Goal: Information Seeking & Learning: Learn about a topic

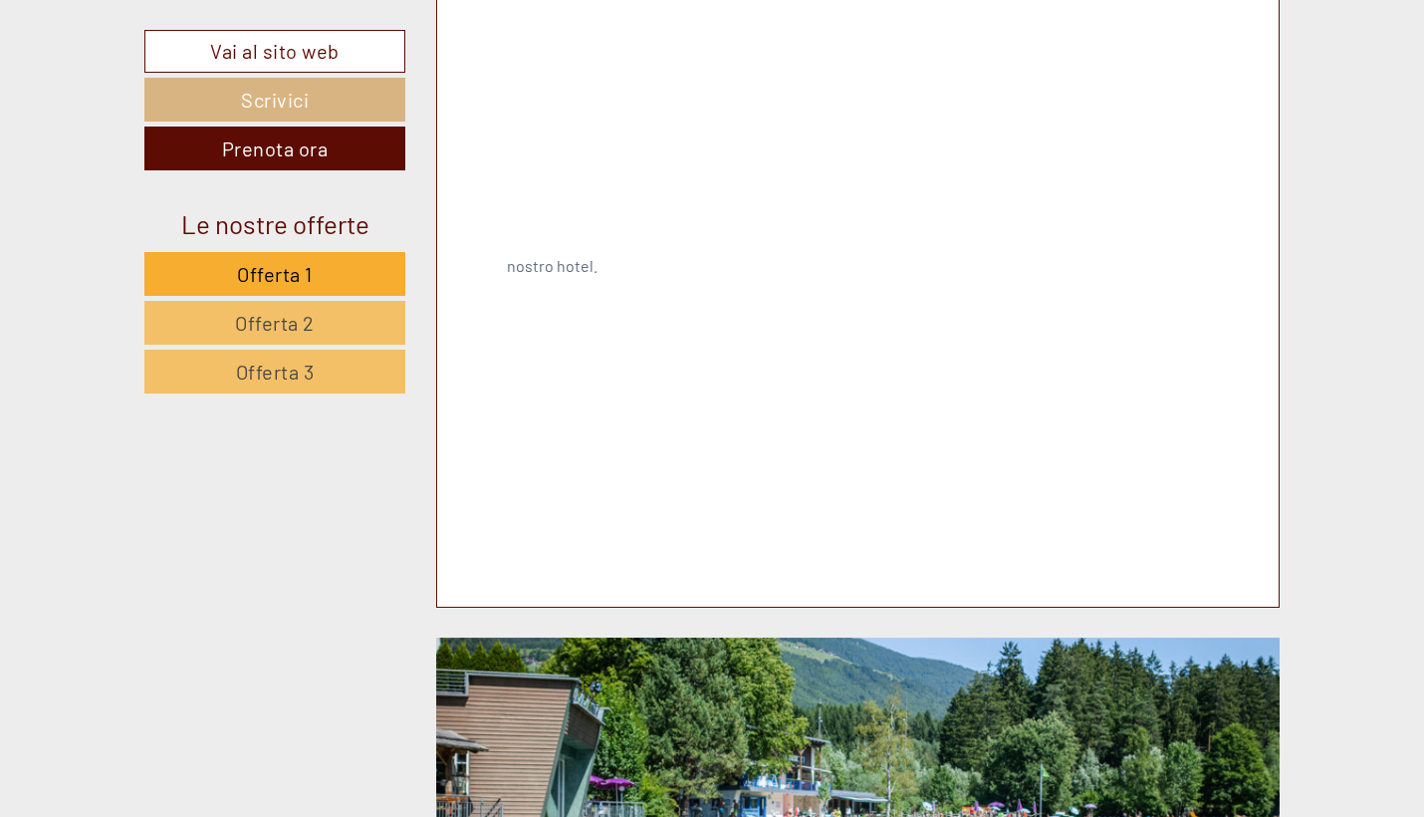
scroll to position [6037, 0]
click at [249, 318] on span "Offerta 2" at bounding box center [275, 323] width 80 height 24
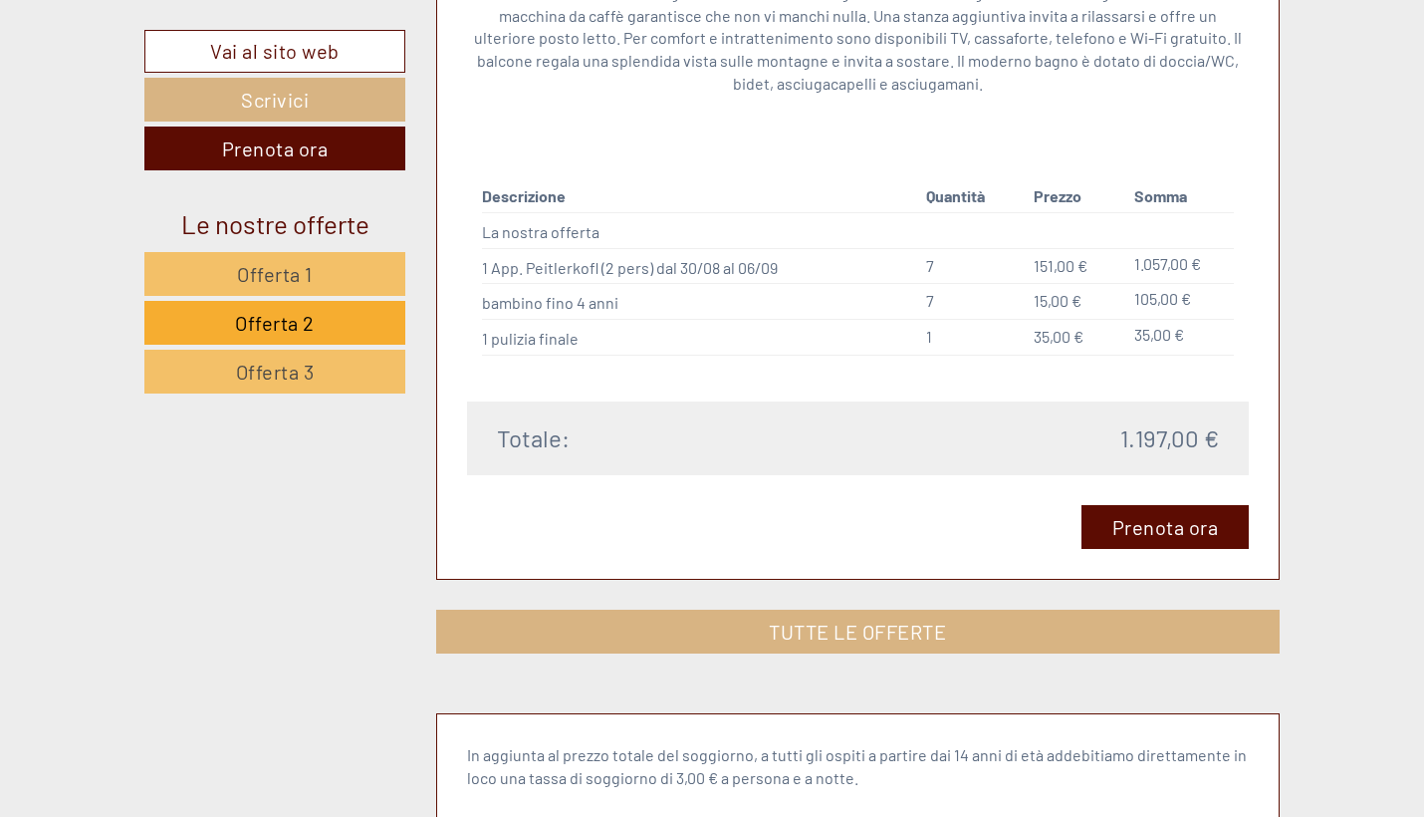
scroll to position [1868, 0]
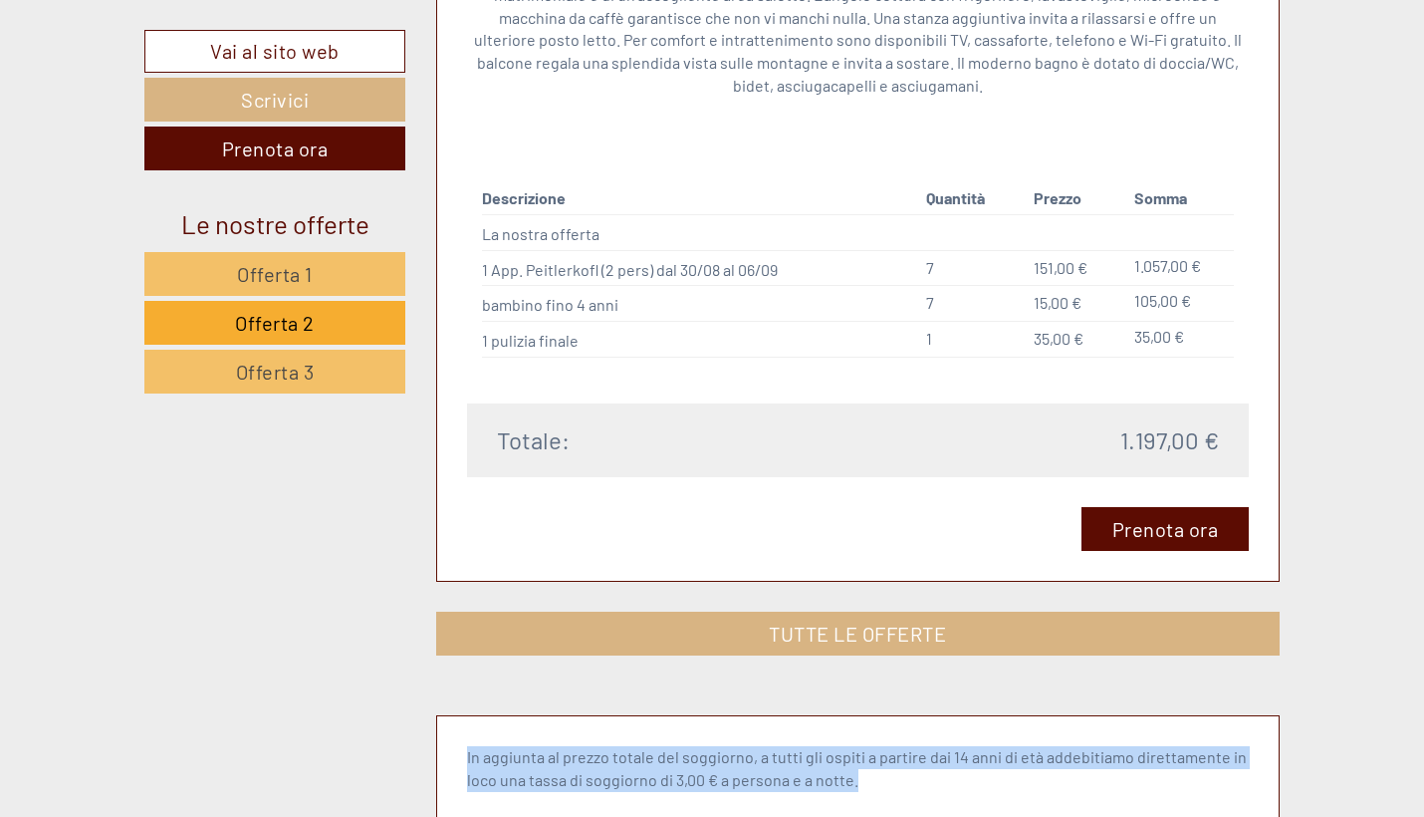
drag, startPoint x: 492, startPoint y: 767, endPoint x: 464, endPoint y: 726, distance: 49.5
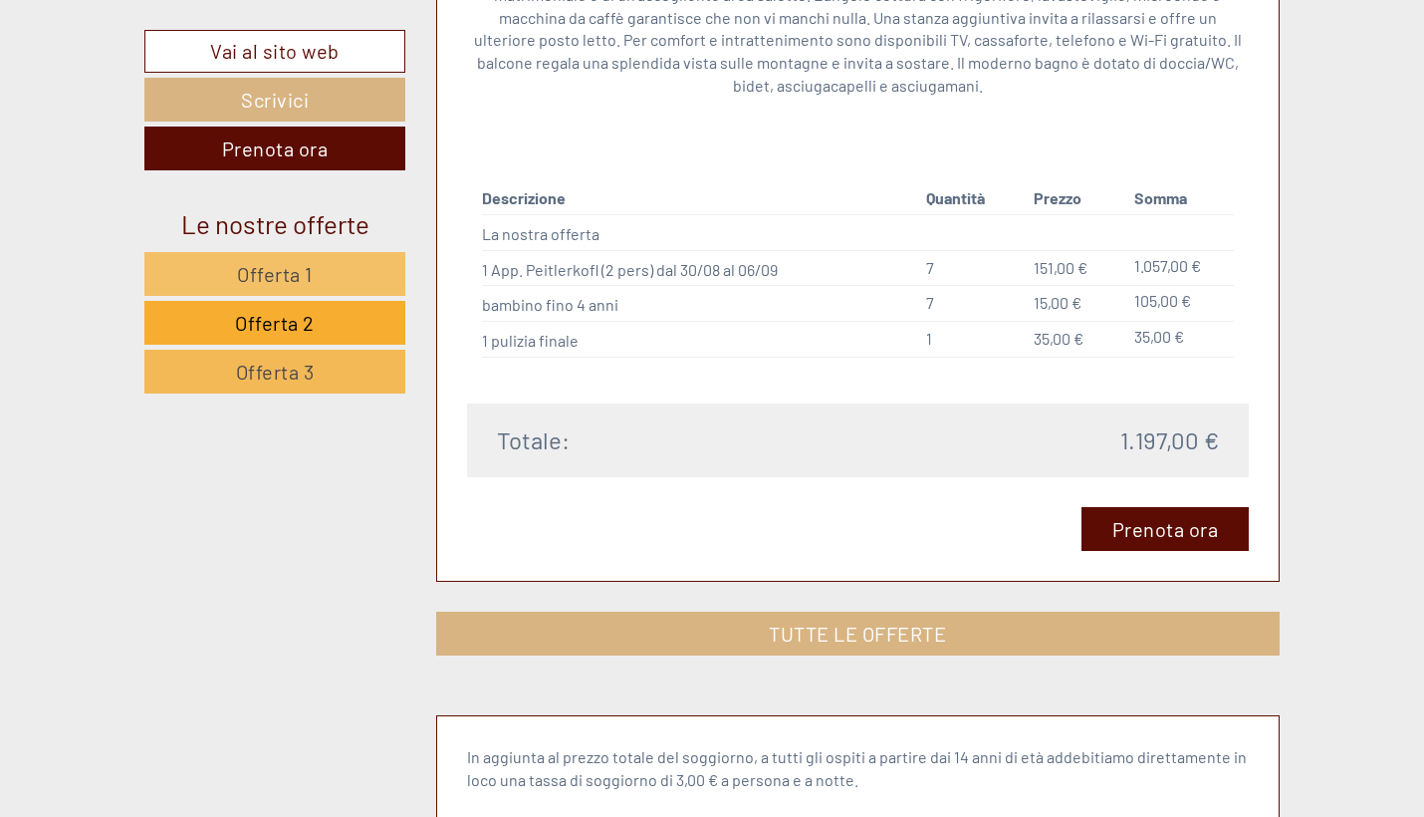
click at [283, 377] on span "Offerta 3" at bounding box center [275, 372] width 79 height 24
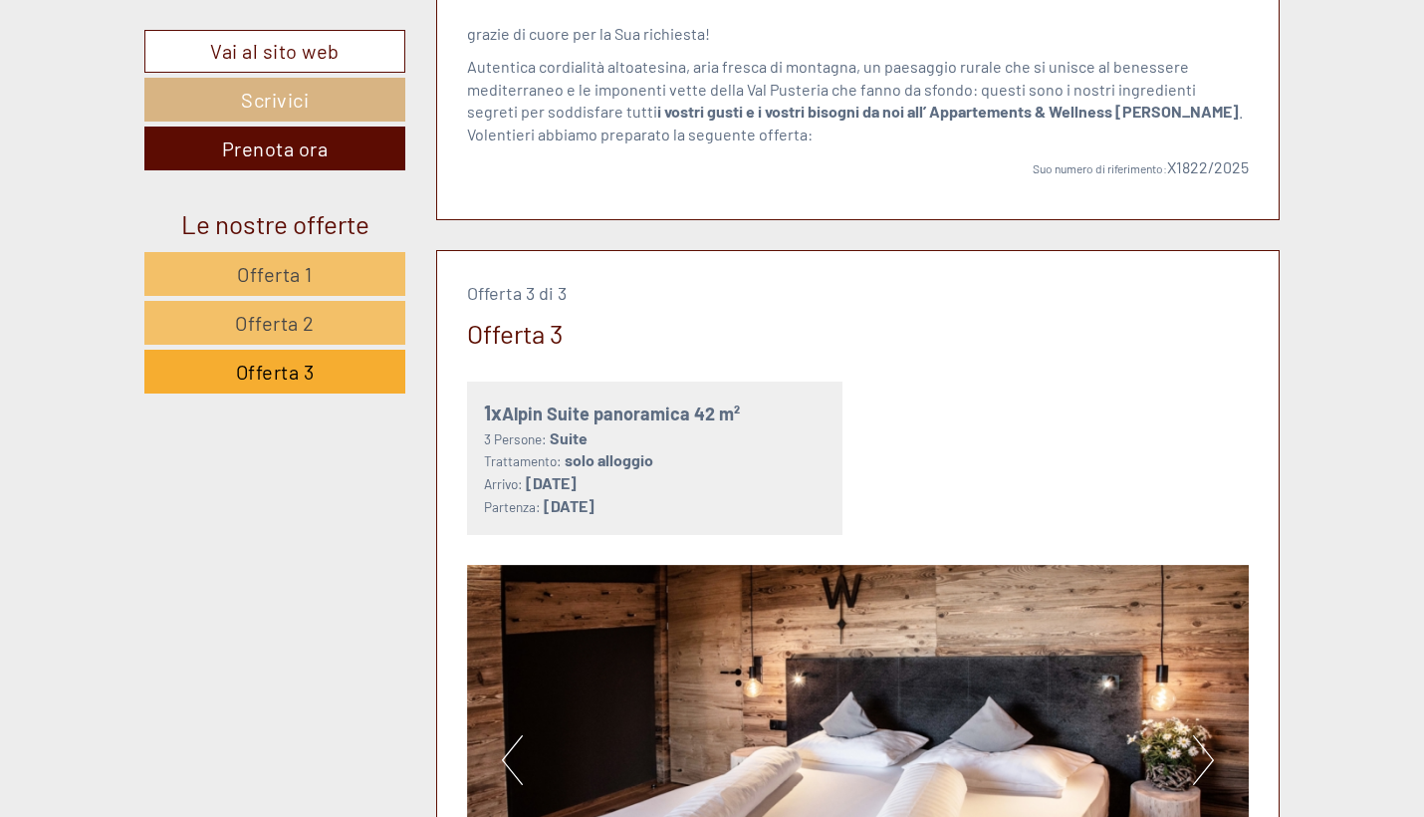
scroll to position [834, 0]
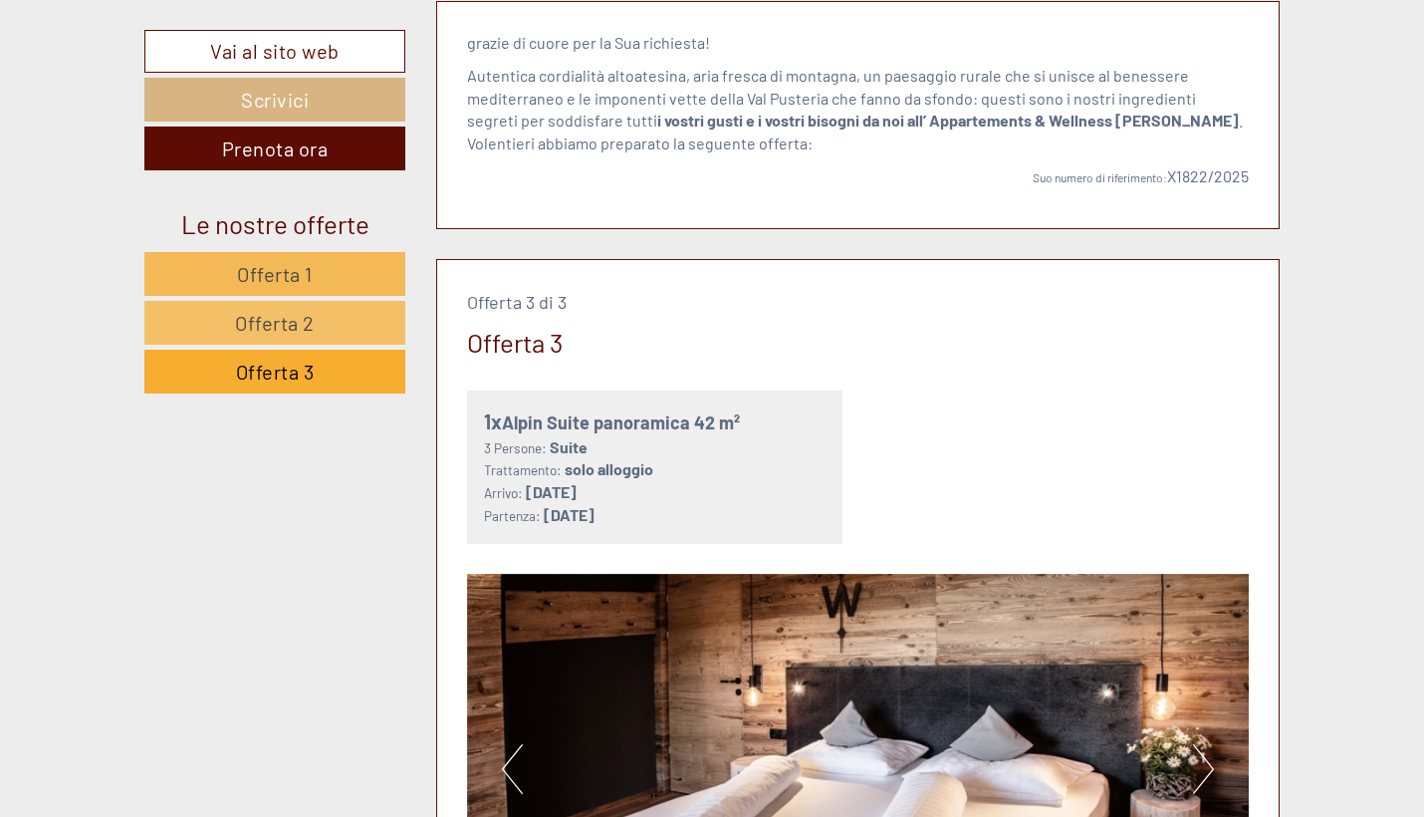
click at [251, 274] on span "Offerta 1" at bounding box center [275, 274] width 76 height 24
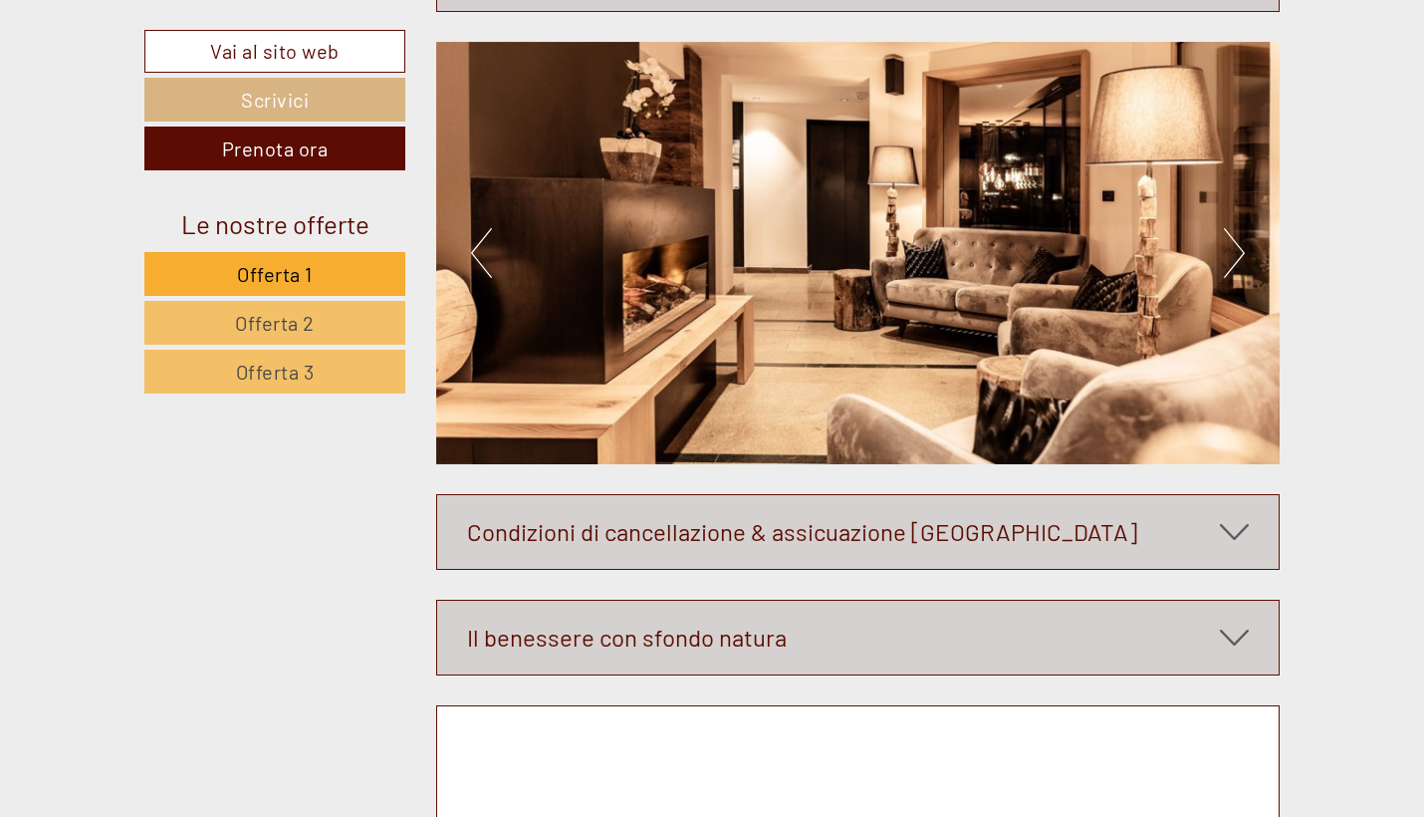
scroll to position [5809, 0]
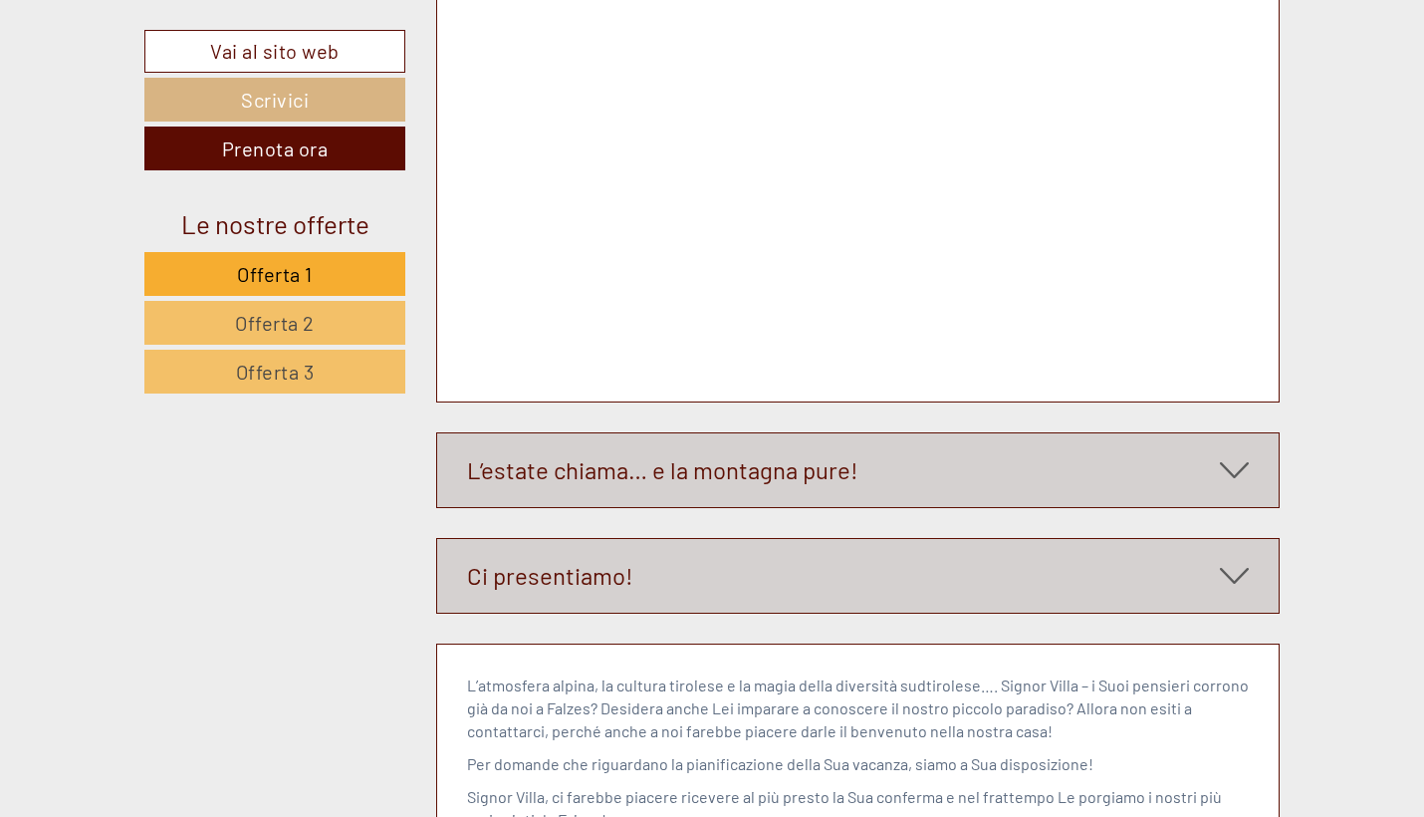
scroll to position [6234, 0]
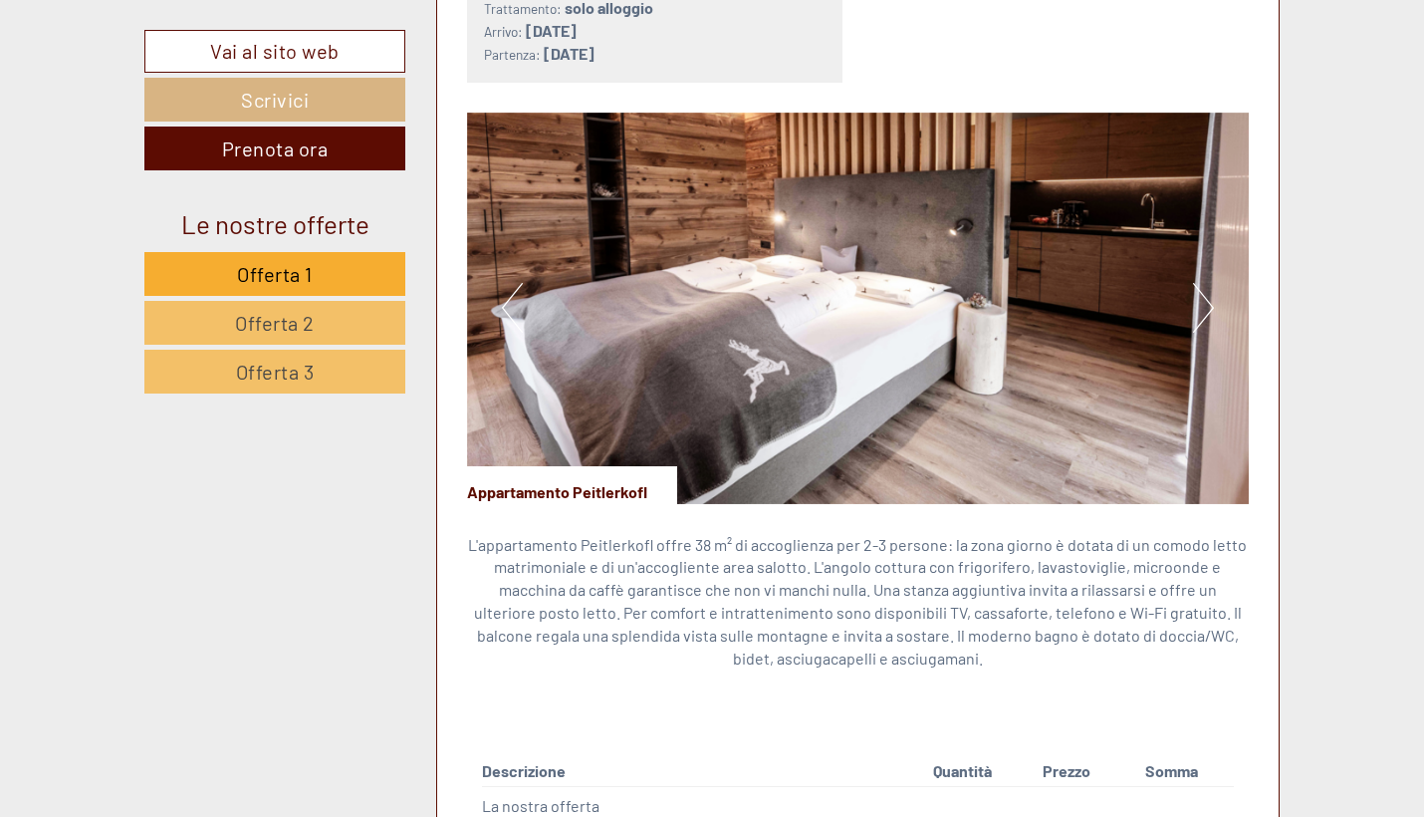
scroll to position [3072, 0]
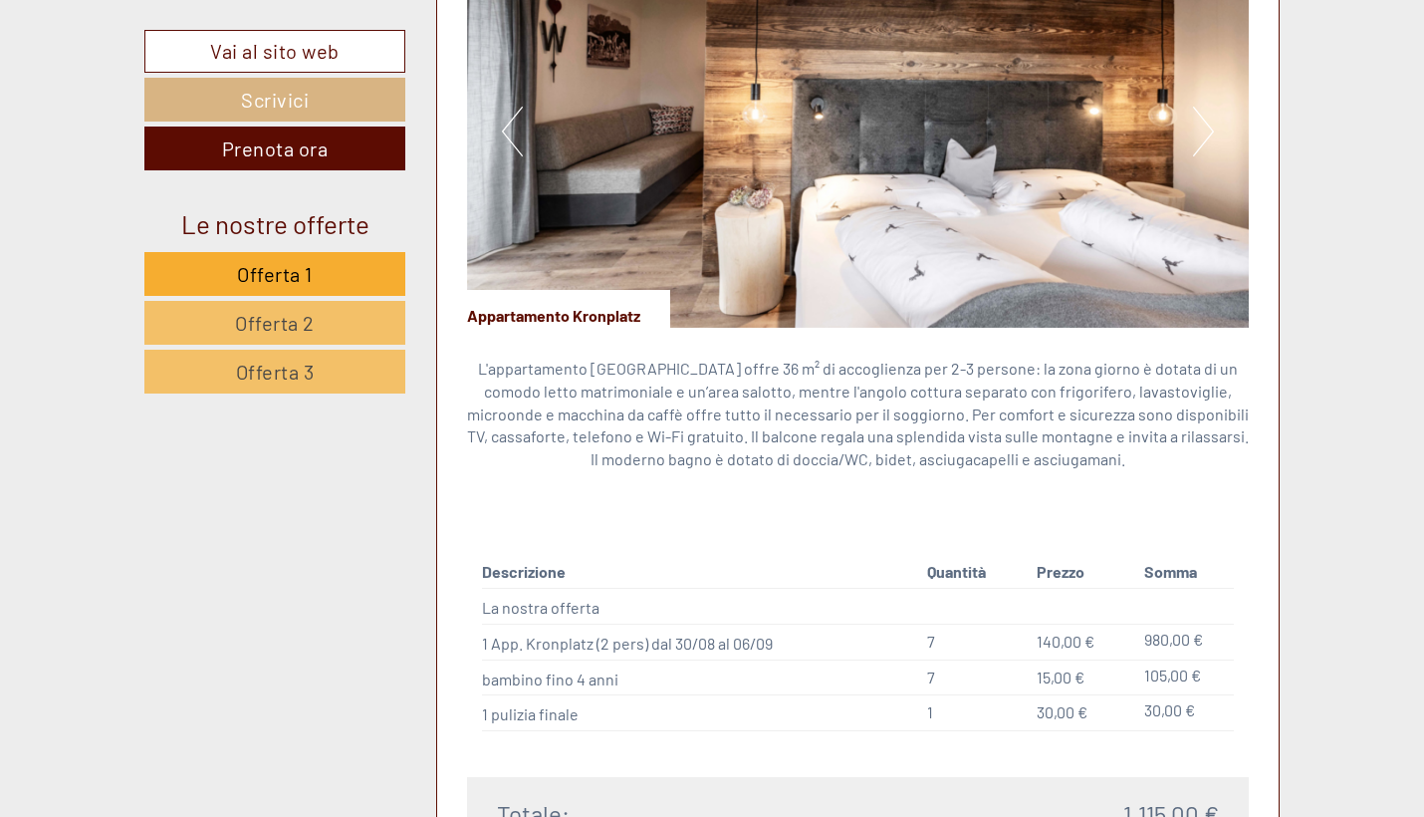
scroll to position [1258, 0]
